Goal: Task Accomplishment & Management: Manage account settings

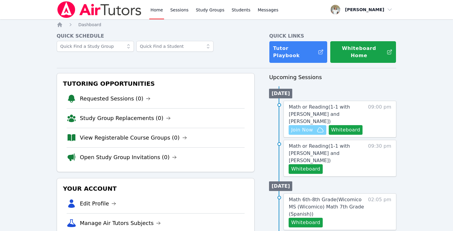
scroll to position [29, 0]
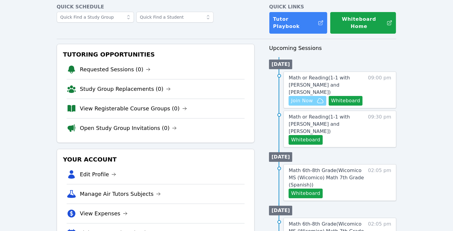
click at [297, 97] on span "Join Now" at bounding box center [302, 100] width 22 height 7
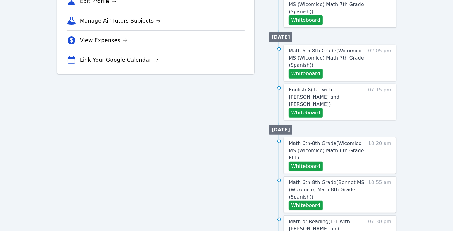
scroll to position [257, 0]
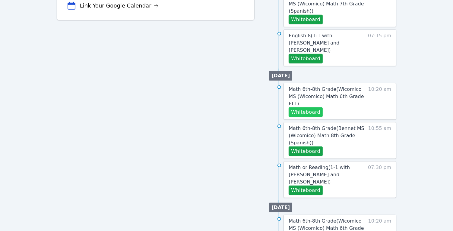
click at [309, 108] on button "Whiteboard" at bounding box center [305, 113] width 34 height 10
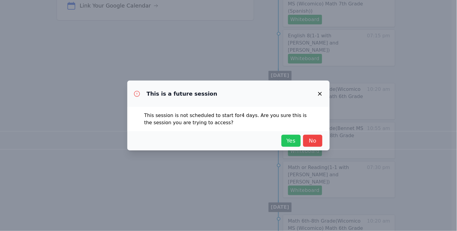
click at [291, 146] on button "Yes" at bounding box center [291, 141] width 19 height 12
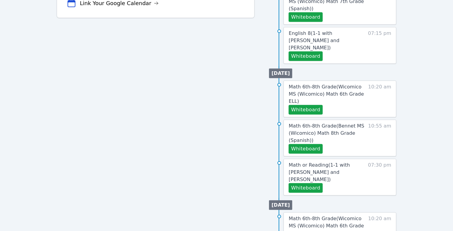
scroll to position [297, 0]
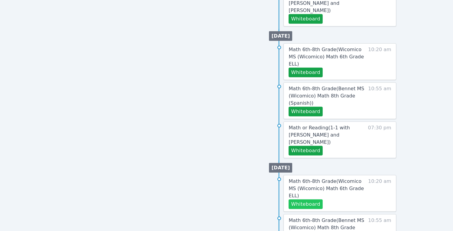
click at [312, 200] on button "Whiteboard" at bounding box center [305, 205] width 34 height 10
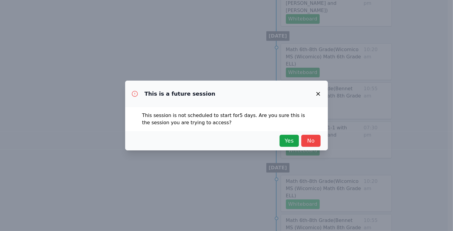
scroll to position [282, 0]
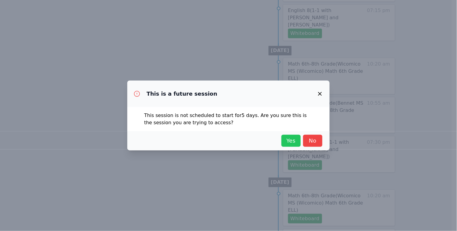
click at [293, 143] on span "Yes" at bounding box center [291, 141] width 13 height 8
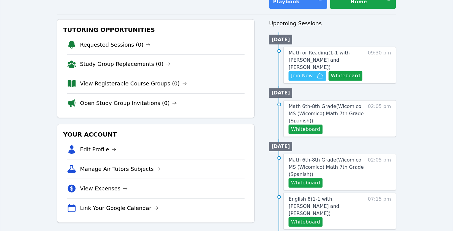
scroll to position [0, 0]
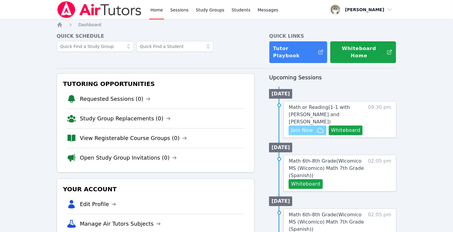
click at [304, 127] on span "Join Now" at bounding box center [302, 130] width 22 height 7
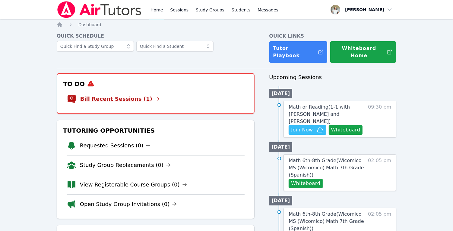
click at [110, 95] on link "Bill Recent Sessions (1)" at bounding box center [119, 99] width 79 height 8
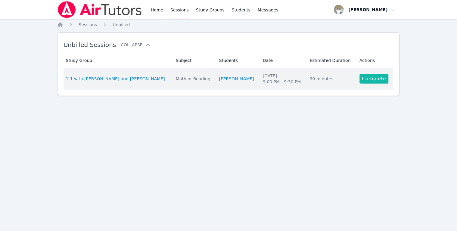
click at [372, 79] on link "Complete" at bounding box center [374, 79] width 29 height 10
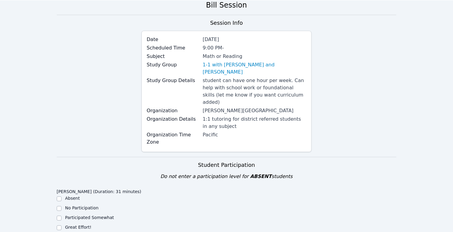
scroll to position [162, 0]
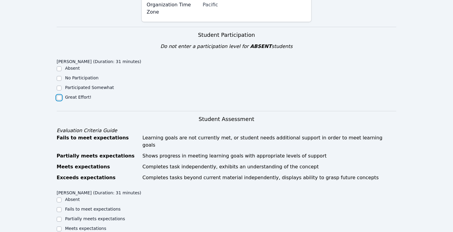
click at [58, 95] on input "Great Effort!" at bounding box center [59, 97] width 5 height 5
checkbox input "true"
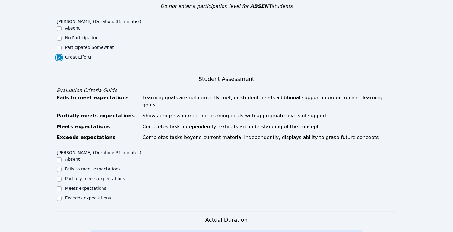
scroll to position [216, 0]
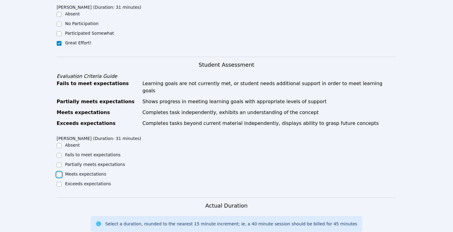
click at [58, 172] on input "Meets expectations" at bounding box center [59, 174] width 5 height 5
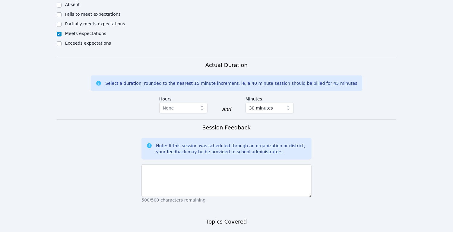
scroll to position [389, 0]
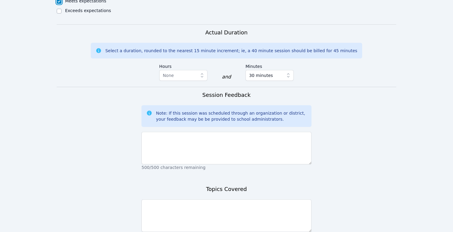
click at [57, 0] on input "Meets expectations" at bounding box center [59, 1] width 5 height 5
checkbox input "true"
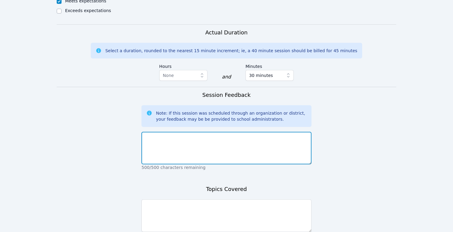
click at [222, 132] on textarea at bounding box center [226, 148] width 170 height 33
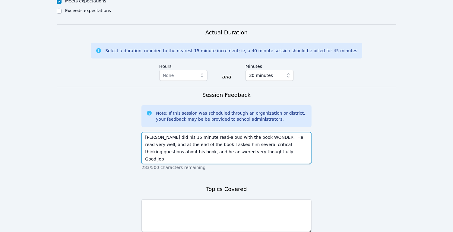
type textarea "[PERSON_NAME] did his 15 minute read-aloud with the book WONDER. He read very w…"
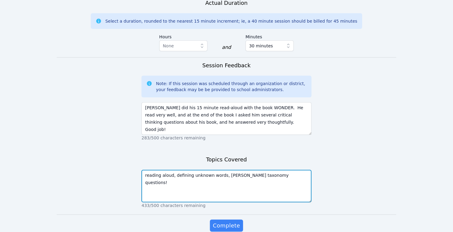
scroll to position [425, 0]
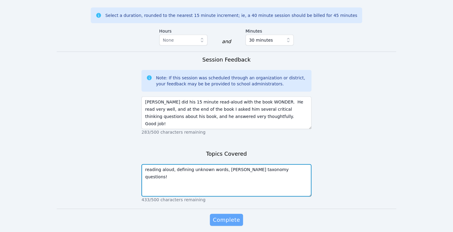
type textarea "reading aloud, defining unknown words, [PERSON_NAME] taxonomy questions!"
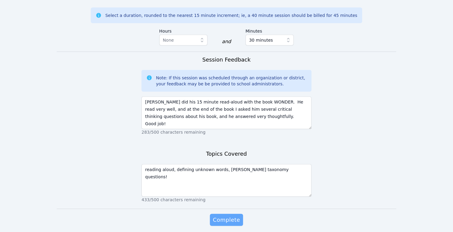
click at [224, 215] on span "Complete" at bounding box center [226, 219] width 27 height 8
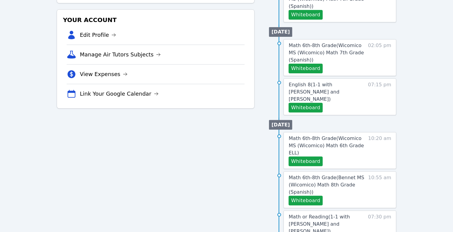
scroll to position [227, 0]
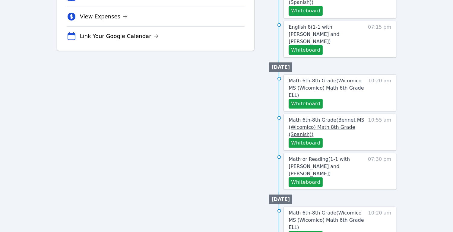
click at [315, 117] on span "Math 6th-8th Grade ( Bennet MS (Wicomico) Math 8th Grade (Spanish) )" at bounding box center [325, 127] width 75 height 20
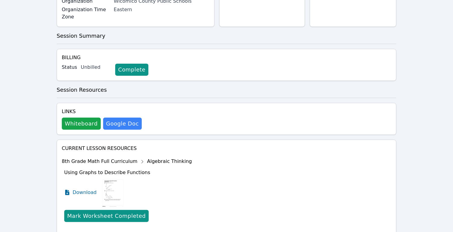
scroll to position [127, 0]
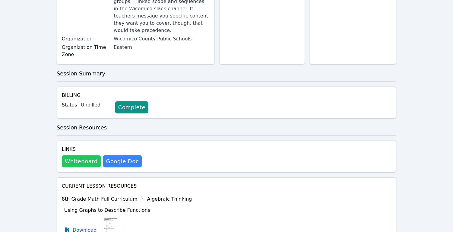
click at [90, 155] on button "Whiteboard" at bounding box center [81, 161] width 39 height 12
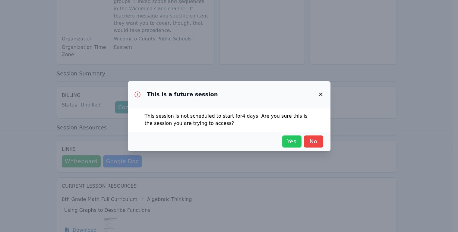
click at [292, 143] on span "Yes" at bounding box center [291, 141] width 13 height 8
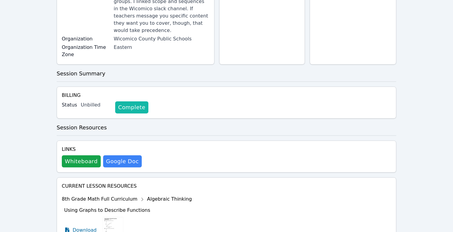
click at [129, 102] on link "Complete" at bounding box center [131, 107] width 33 height 12
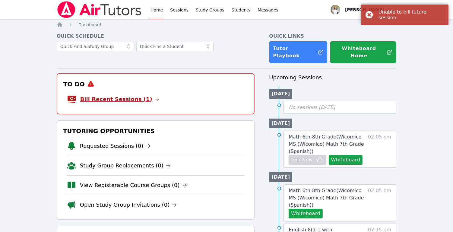
click at [130, 96] on link "Bill Recent Sessions (1)" at bounding box center [119, 99] width 79 height 8
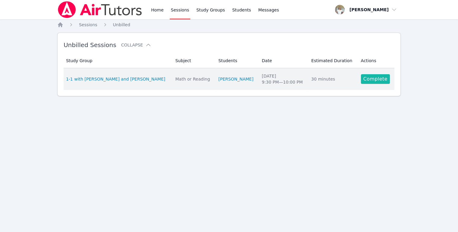
click at [375, 78] on link "Complete" at bounding box center [375, 79] width 29 height 10
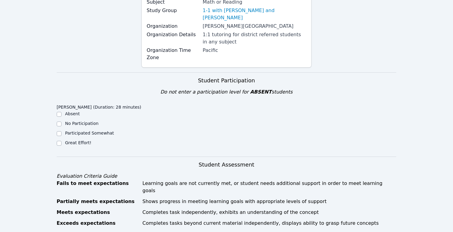
scroll to position [86, 0]
click at [59, 141] on input "Great Effort!" at bounding box center [59, 143] width 5 height 5
checkbox input "true"
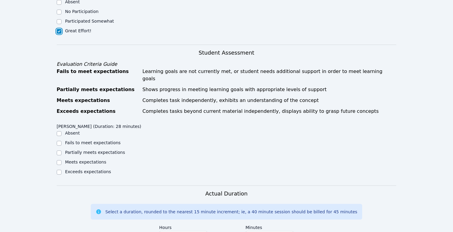
scroll to position [249, 0]
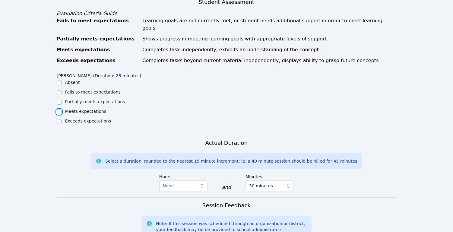
click at [59, 109] on input "Meets expectations" at bounding box center [59, 111] width 5 height 5
checkbox input "true"
click at [57, 100] on input "Partially meets expectations" at bounding box center [59, 102] width 5 height 5
checkbox input "true"
checkbox input "false"
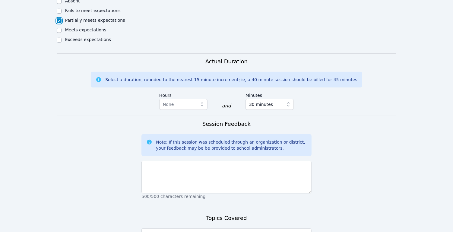
scroll to position [402, 0]
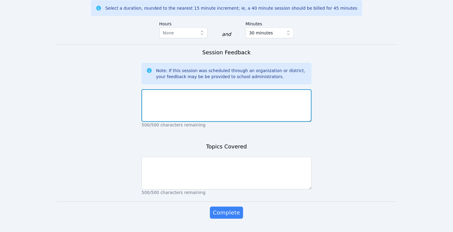
click at [174, 91] on textarea at bounding box center [226, 105] width 170 height 33
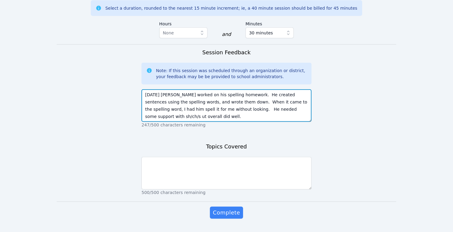
click at [282, 93] on textarea "[DATE] [PERSON_NAME] worked on his spelling homework. He created sentences usin…" at bounding box center [226, 105] width 170 height 33
type textarea "[DATE] [PERSON_NAME] worked on his spelling homework. He created sentences usin…"
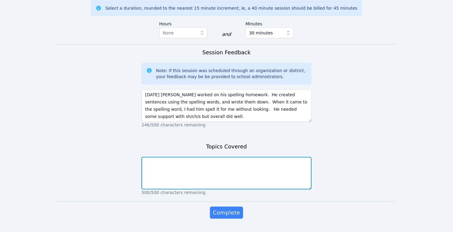
click at [256, 157] on textarea at bounding box center [226, 173] width 170 height 33
type textarea "spelling"
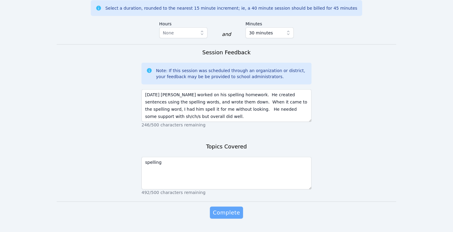
click at [227, 208] on span "Complete" at bounding box center [226, 212] width 27 height 8
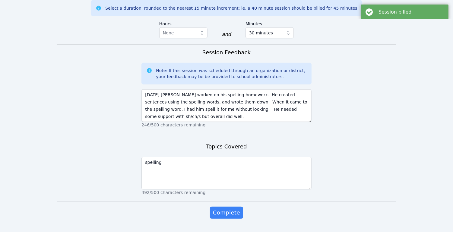
scroll to position [0, 0]
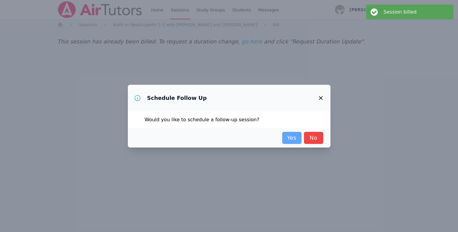
click at [293, 140] on link "Yes" at bounding box center [291, 138] width 19 height 12
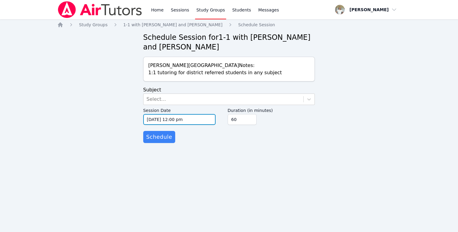
click at [152, 118] on input "[DATE] 12:00 pm" at bounding box center [179, 119] width 72 height 11
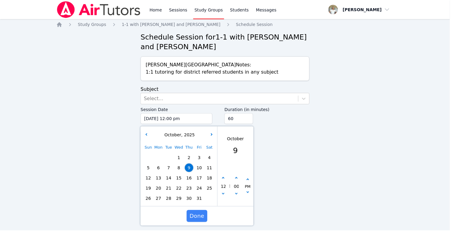
click at [173, 178] on div "Sun Mon Tue Wed Thu Fri Sat 1 2 3 4 5 6 7 8 9 10 11 12 13 14 15 16 17 18 19 20 …" at bounding box center [180, 173] width 72 height 61
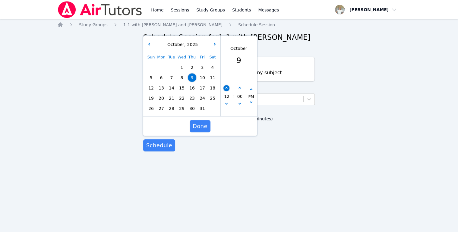
click at [226, 88] on icon "button" at bounding box center [226, 88] width 2 height 2
type input "[DATE] 01:00 pm"
type input "01"
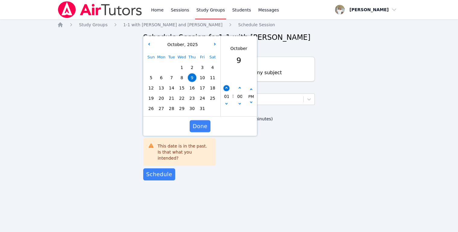
click at [226, 88] on icon "button" at bounding box center [226, 88] width 2 height 2
type input "[DATE] 02:00 pm"
type input "02"
click at [226, 88] on icon "button" at bounding box center [226, 88] width 2 height 2
type input "[DATE] 03:00 pm"
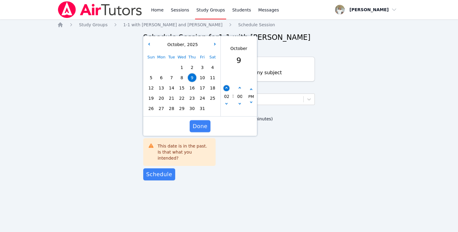
type input "03"
click at [226, 88] on icon "button" at bounding box center [226, 88] width 2 height 2
type input "[DATE] 04:00 pm"
type input "04"
click at [226, 88] on icon "button" at bounding box center [226, 88] width 2 height 2
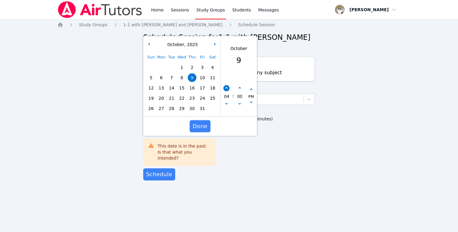
type input "[DATE] 05:00 pm"
type input "05"
click at [226, 88] on icon "button" at bounding box center [226, 88] width 2 height 2
type input "[DATE] 06:00 pm"
type input "06"
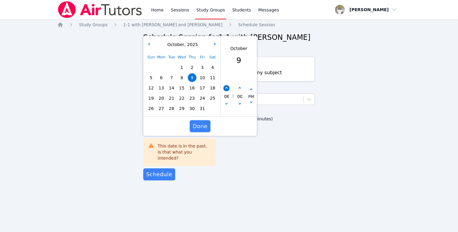
click at [226, 88] on icon "button" at bounding box center [226, 88] width 2 height 2
type input "[DATE] 07:00 pm"
type input "07"
click at [226, 88] on icon "button" at bounding box center [226, 88] width 2 height 2
type input "[DATE] 08:00 pm"
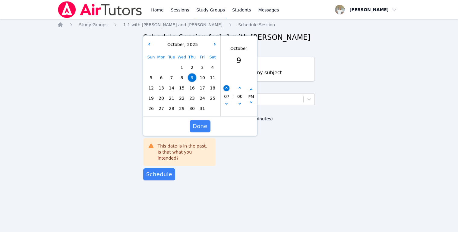
type input "08"
click at [226, 88] on icon "button" at bounding box center [226, 88] width 2 height 2
type input "[DATE] 09:00 pm"
type input "09"
click at [226, 88] on icon "button" at bounding box center [226, 88] width 2 height 2
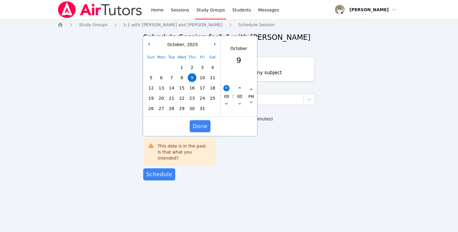
type input "[DATE] 10:00 pm"
type input "10"
click at [226, 88] on icon "button" at bounding box center [226, 88] width 2 height 2
type input "[DATE] 11:00 pm"
type input "11"
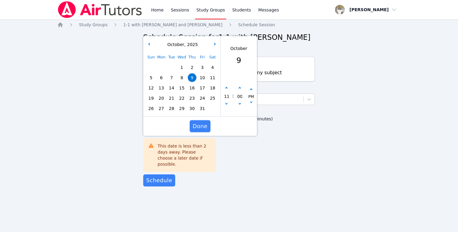
click at [163, 86] on span "13" at bounding box center [161, 87] width 8 height 8
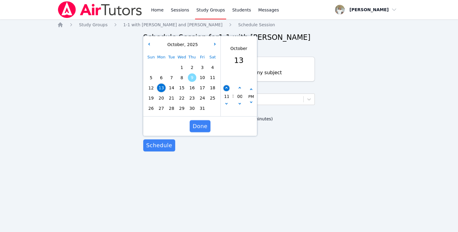
click at [226, 88] on icon "button" at bounding box center [226, 88] width 2 height 2
type input "[DATE] 12:00 am"
type input "12"
click at [226, 88] on icon "button" at bounding box center [226, 88] width 2 height 2
type input "[DATE] 01:00 am"
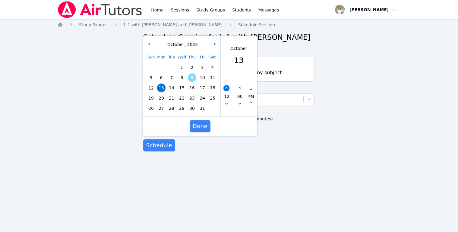
type input "01"
click at [226, 88] on icon "button" at bounding box center [226, 88] width 2 height 2
type input "[DATE] 02:00 am"
type input "02"
click at [228, 105] on button "button" at bounding box center [226, 105] width 6 height 6
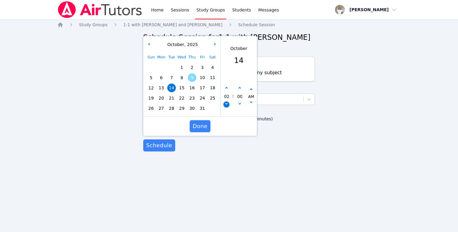
type input "[DATE] 01:00 am"
type input "01"
click at [228, 104] on button "button" at bounding box center [226, 105] width 6 height 6
type input "[DATE] 12:00 am"
type input "12"
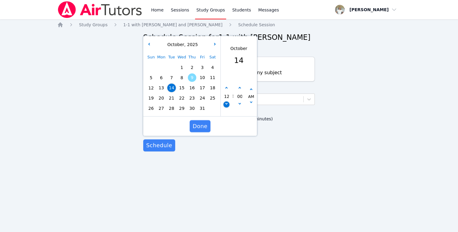
click at [228, 104] on button "button" at bounding box center [226, 105] width 6 height 6
type input "[DATE] 11:00 pm"
type input "11"
click at [228, 104] on button "button" at bounding box center [226, 105] width 6 height 6
type input "[DATE] 10:00 pm"
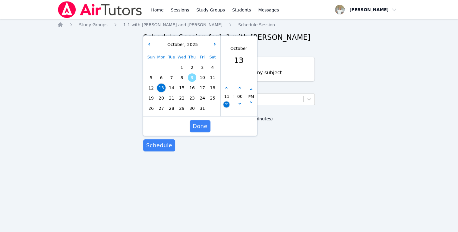
type input "10"
click at [228, 104] on button "button" at bounding box center [226, 105] width 6 height 6
type input "[DATE] 09:00 pm"
type input "09"
click at [239, 89] on button "button" at bounding box center [239, 88] width 6 height 6
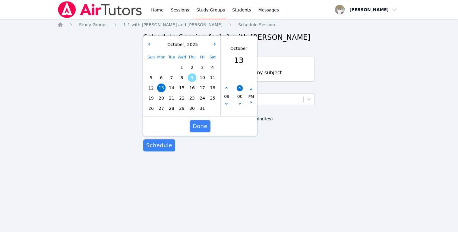
type input "[DATE] 09:05 pm"
type input "05"
click at [239, 89] on button "button" at bounding box center [239, 88] width 6 height 6
type input "[DATE] 09:10 pm"
type input "10"
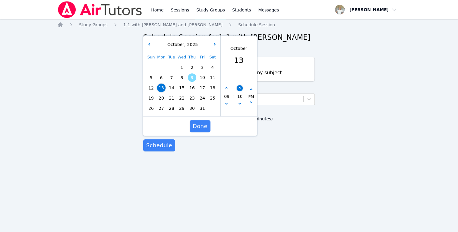
click at [239, 89] on icon "button" at bounding box center [239, 88] width 2 height 2
type input "[DATE] 09:15 pm"
type input "15"
click at [239, 89] on icon "button" at bounding box center [239, 88] width 2 height 2
type input "[DATE] 09:20 pm"
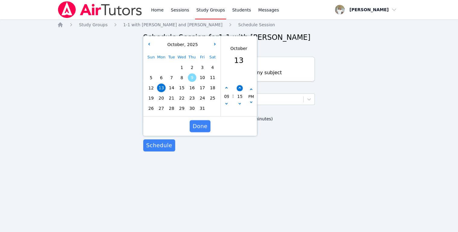
type input "20"
click at [239, 89] on icon "button" at bounding box center [239, 88] width 2 height 2
type input "[DATE] 09:25 pm"
type input "25"
click at [239, 89] on icon "button" at bounding box center [239, 88] width 2 height 2
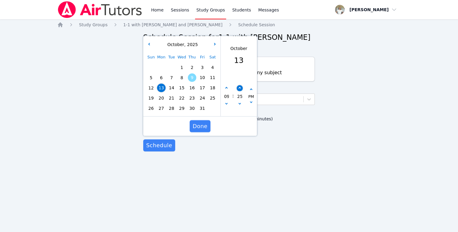
type input "[DATE] 09:30 pm"
type input "30"
click at [171, 89] on span "14" at bounding box center [171, 87] width 8 height 8
type input "[DATE] 09:30 pm"
click at [203, 126] on span "Done" at bounding box center [200, 126] width 15 height 8
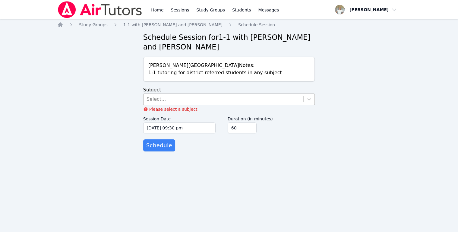
click at [200, 98] on div "Select..." at bounding box center [223, 99] width 160 height 11
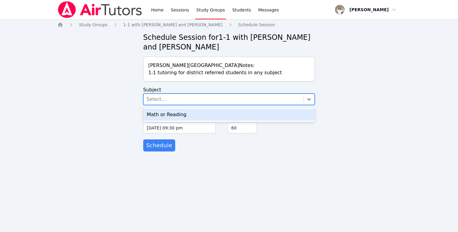
click at [197, 111] on div "Math or Reading" at bounding box center [229, 114] width 172 height 12
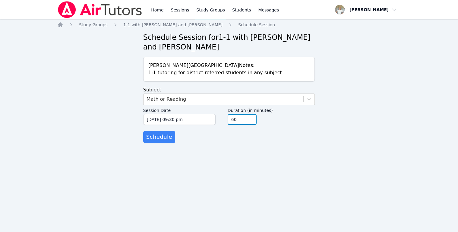
click at [240, 117] on input "60" at bounding box center [242, 119] width 29 height 11
click at [249, 121] on input "45" at bounding box center [242, 119] width 29 height 11
type input "30"
click at [249, 121] on input "30" at bounding box center [242, 119] width 29 height 11
click at [153, 138] on span "Schedule" at bounding box center [159, 137] width 26 height 8
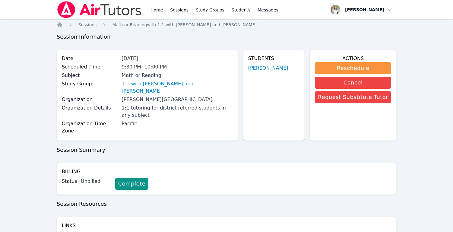
click at [193, 83] on link "1-1 with [PERSON_NAME] and [PERSON_NAME]" at bounding box center [176, 87] width 111 height 14
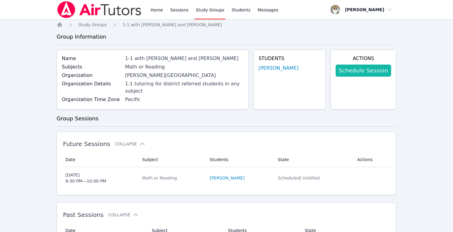
click at [347, 74] on link "Schedule Session" at bounding box center [362, 70] width 55 height 12
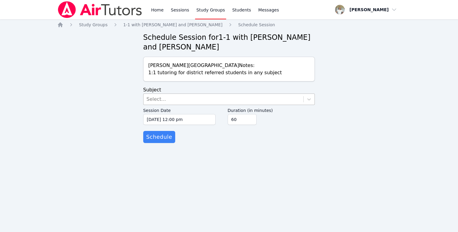
click at [182, 101] on div "Select..." at bounding box center [223, 99] width 160 height 11
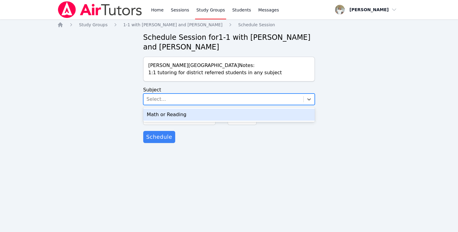
click at [178, 114] on div "Math or Reading" at bounding box center [229, 114] width 172 height 12
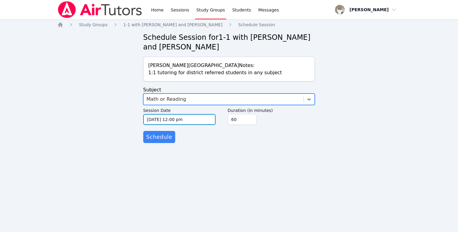
click at [159, 119] on input "[DATE] 12:00 pm" at bounding box center [179, 119] width 72 height 11
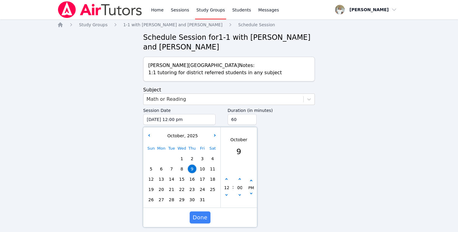
click at [188, 179] on span "16" at bounding box center [192, 179] width 8 height 8
click at [226, 181] on button "button" at bounding box center [226, 179] width 6 height 6
type input "[DATE] 01:00 pm"
type input "01"
click at [226, 181] on button "button" at bounding box center [226, 179] width 6 height 6
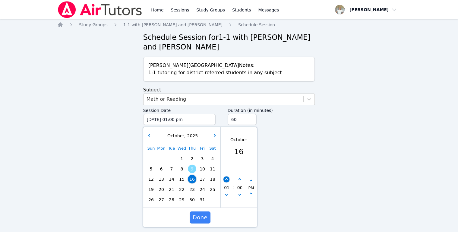
type input "[DATE] 02:00 pm"
type input "02"
click at [226, 181] on button "button" at bounding box center [226, 179] width 6 height 6
type input "[DATE] 03:00 pm"
type input "03"
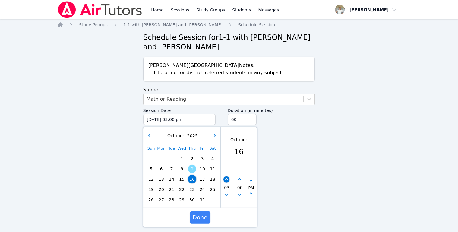
click at [226, 181] on button "button" at bounding box center [226, 179] width 6 height 6
type input "[DATE] 04:00 pm"
type input "04"
click at [226, 181] on button "button" at bounding box center [226, 179] width 6 height 6
type input "[DATE] 05:00 pm"
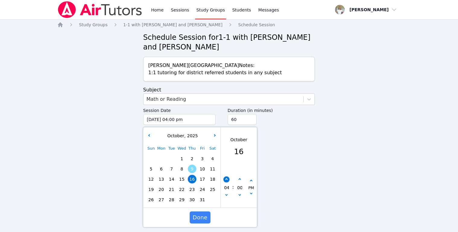
type input "05"
click at [226, 181] on button "button" at bounding box center [226, 179] width 6 height 6
type input "[DATE] 06:00 pm"
type input "06"
click at [226, 181] on button "button" at bounding box center [226, 179] width 6 height 6
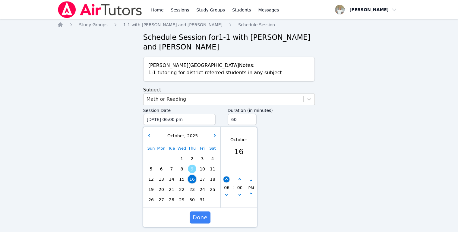
type input "[DATE] 07:00 pm"
type input "07"
click at [226, 180] on icon "button" at bounding box center [226, 179] width 2 height 2
type input "[DATE] 08:00 pm"
type input "08"
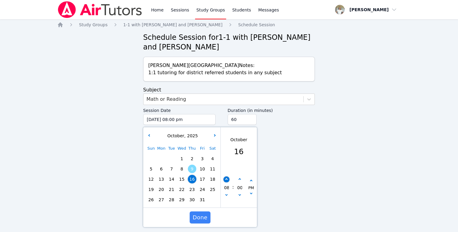
click at [226, 180] on icon "button" at bounding box center [226, 179] width 2 height 2
type input "[DATE] 09:00 pm"
type input "09"
click at [240, 178] on button "button" at bounding box center [239, 179] width 6 height 6
type input "[DATE] 09:05 pm"
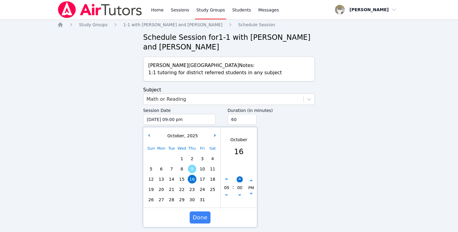
type input "05"
click at [240, 178] on button "button" at bounding box center [239, 179] width 6 height 6
type input "[DATE] 09:10 pm"
type input "10"
click at [240, 178] on button "button" at bounding box center [239, 179] width 6 height 6
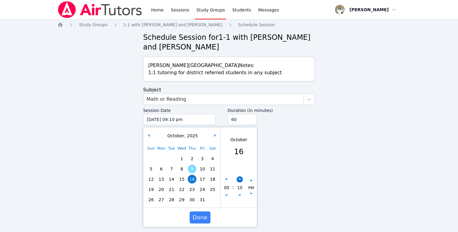
type input "[DATE] 09:15 pm"
type input "15"
click at [240, 178] on button "button" at bounding box center [239, 179] width 6 height 6
type input "[DATE] 09:20 pm"
type input "20"
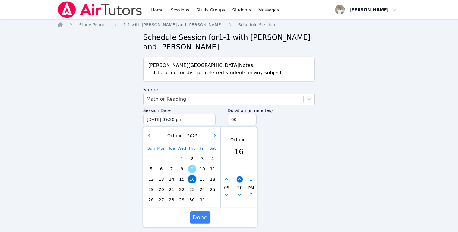
click at [240, 178] on button "button" at bounding box center [239, 179] width 6 height 6
type input "[DATE] 09:25 pm"
type input "25"
click at [240, 178] on button "button" at bounding box center [239, 179] width 6 height 6
type input "[DATE] 09:30 pm"
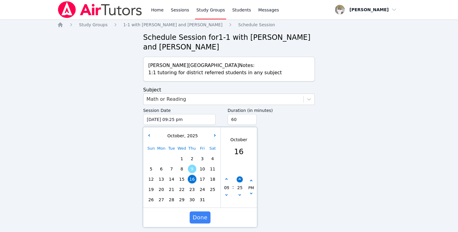
type input "30"
click at [242, 119] on input "60" at bounding box center [242, 119] width 29 height 11
click at [249, 121] on input "45" at bounding box center [242, 119] width 29 height 11
type input "30"
click at [249, 121] on input "30" at bounding box center [242, 119] width 29 height 11
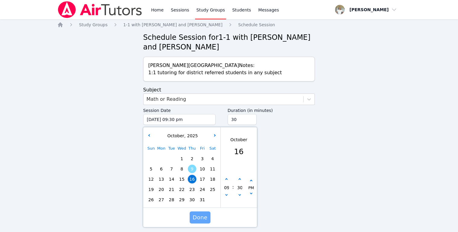
click at [195, 217] on span "Done" at bounding box center [200, 217] width 15 height 8
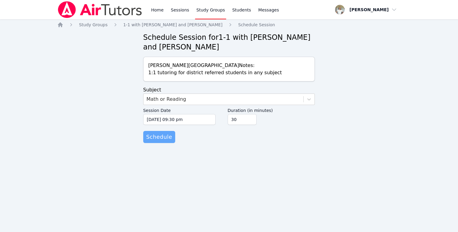
click at [159, 140] on span "Schedule" at bounding box center [159, 137] width 26 height 8
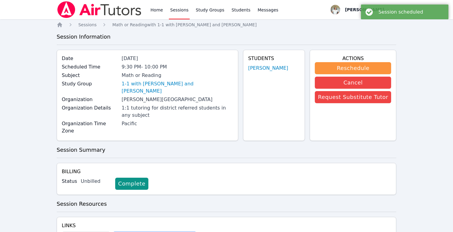
click at [179, 7] on link "Sessions" at bounding box center [179, 9] width 21 height 19
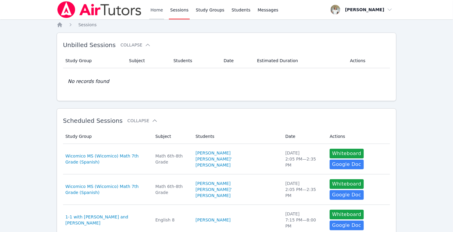
click at [154, 10] on link "Home" at bounding box center [156, 9] width 15 height 19
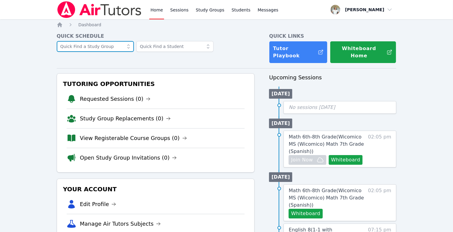
click at [89, 47] on input "text" at bounding box center [95, 46] width 77 height 11
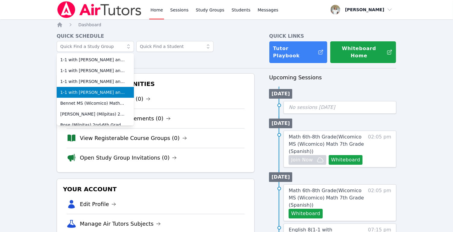
click at [103, 90] on span "1-1 with [PERSON_NAME] and [PERSON_NAME]" at bounding box center [95, 92] width 70 height 6
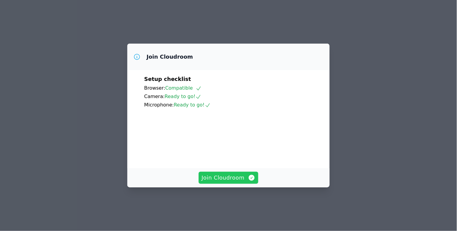
click at [230, 182] on span "Join Cloudroom" at bounding box center [229, 178] width 54 height 8
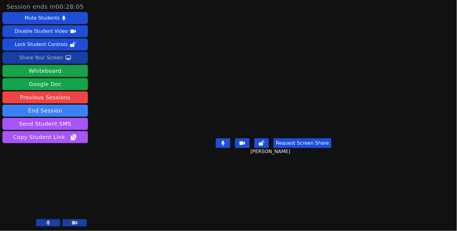
click at [59, 59] on div "Share Your Screen" at bounding box center [41, 58] width 44 height 10
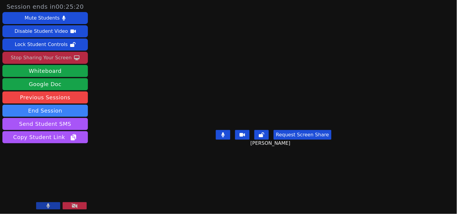
click at [48, 60] on div "Stop Sharing Your Screen" at bounding box center [41, 58] width 61 height 10
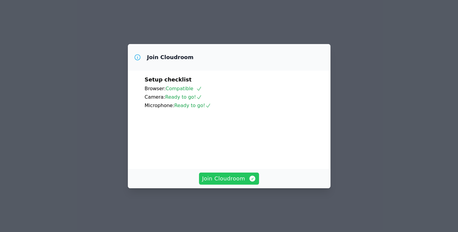
click at [234, 183] on span "Join Cloudroom" at bounding box center [229, 178] width 54 height 8
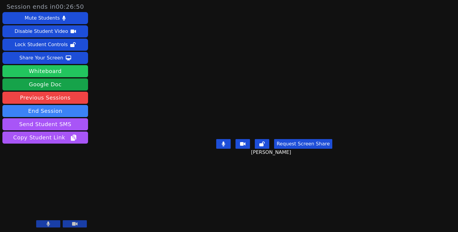
click at [62, 73] on button "Whiteboard" at bounding box center [45, 71] width 86 height 12
